Goal: Information Seeking & Learning: Learn about a topic

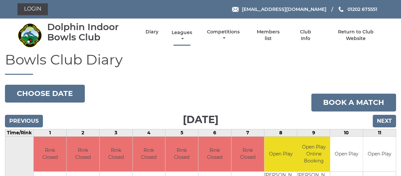
click at [178, 33] on link "Leagues" at bounding box center [182, 35] width 24 height 13
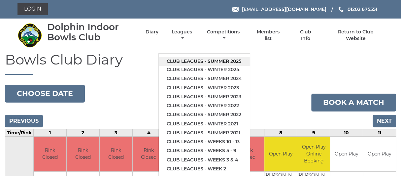
click at [229, 60] on link "Club leagues - Summer 2025" at bounding box center [204, 61] width 91 height 9
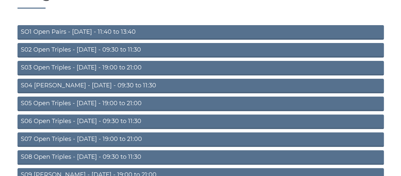
scroll to position [103, 0]
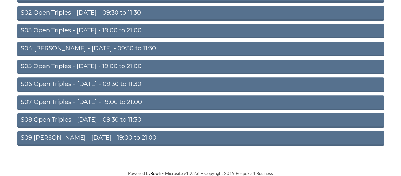
click at [91, 119] on link "S08 Open Triples - Friday - 09:30 to 11:30" at bounding box center [200, 120] width 366 height 15
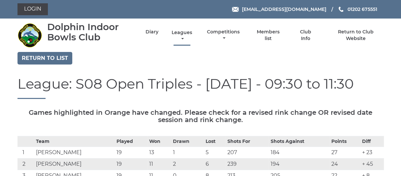
click at [182, 34] on link "Leagues" at bounding box center [182, 35] width 24 height 13
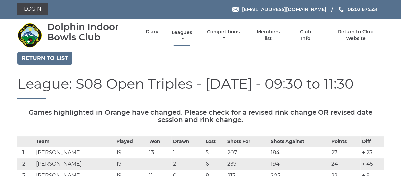
click at [185, 30] on link "Leagues" at bounding box center [182, 35] width 24 height 13
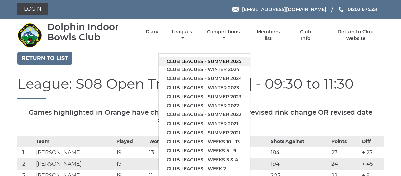
click at [209, 60] on link "Club leagues - Summer 2025" at bounding box center [204, 61] width 91 height 9
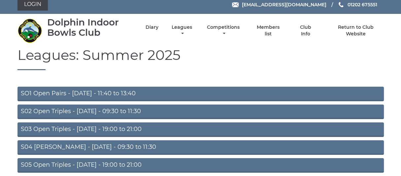
scroll to position [4, 0]
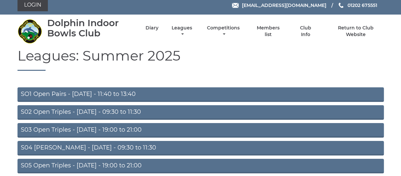
click at [92, 110] on link "S02 Open Triples - Tuesday - 09:30 to 11:30" at bounding box center [200, 112] width 366 height 15
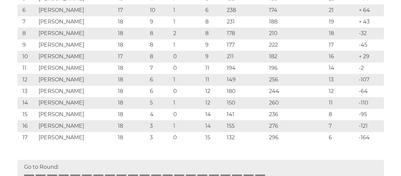
scroll to position [167, 0]
